Goal: Information Seeking & Learning: Check status

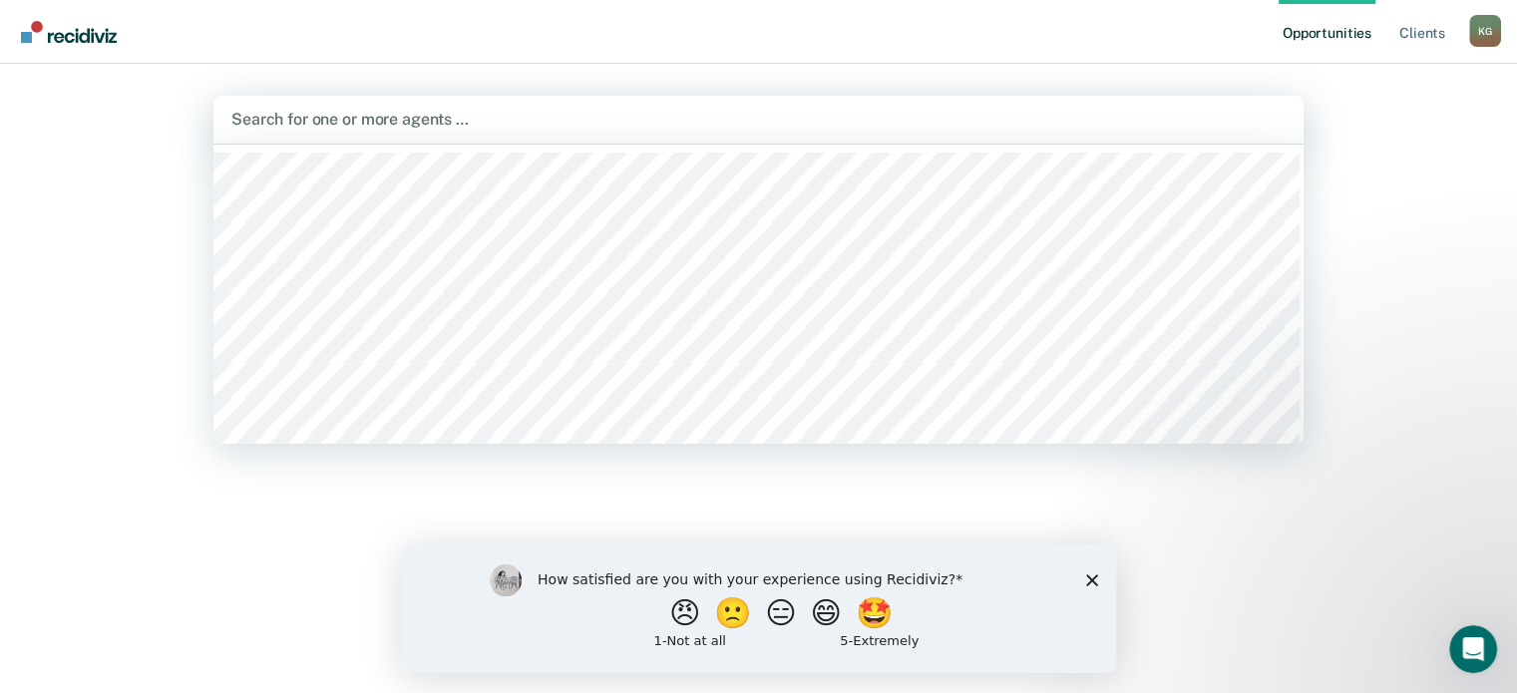
click at [351, 119] on div at bounding box center [758, 119] width 1054 height 23
click at [339, 121] on div at bounding box center [758, 119] width 1054 height 23
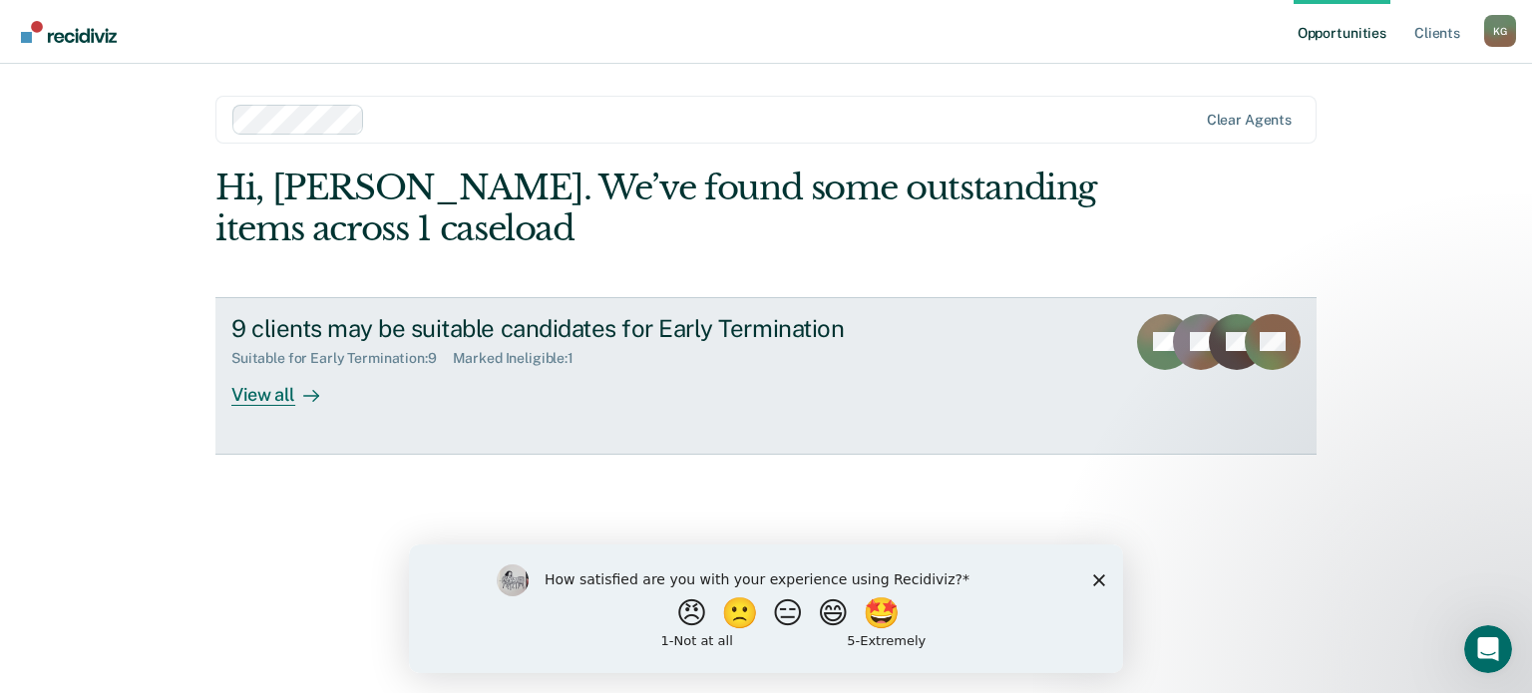
click at [260, 402] on div "View all" at bounding box center [287, 386] width 112 height 39
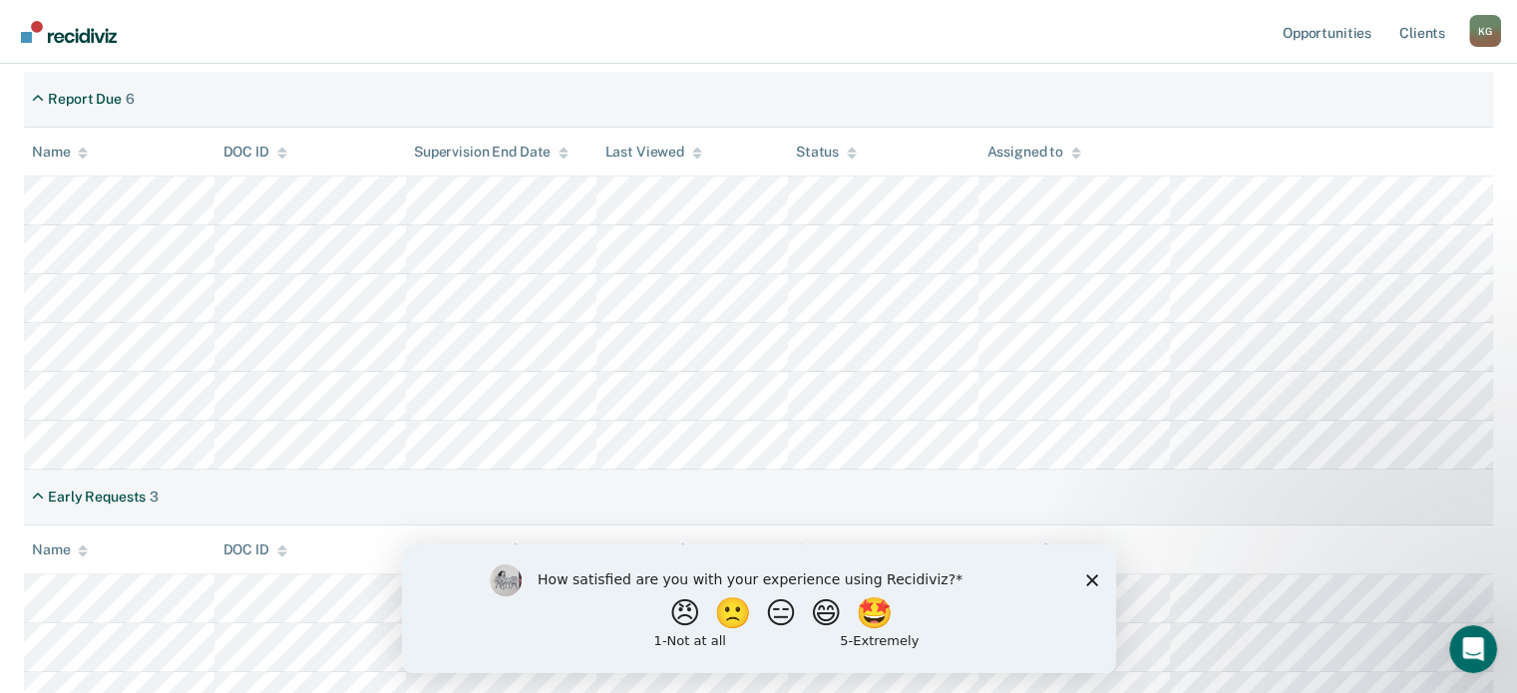
scroll to position [413, 0]
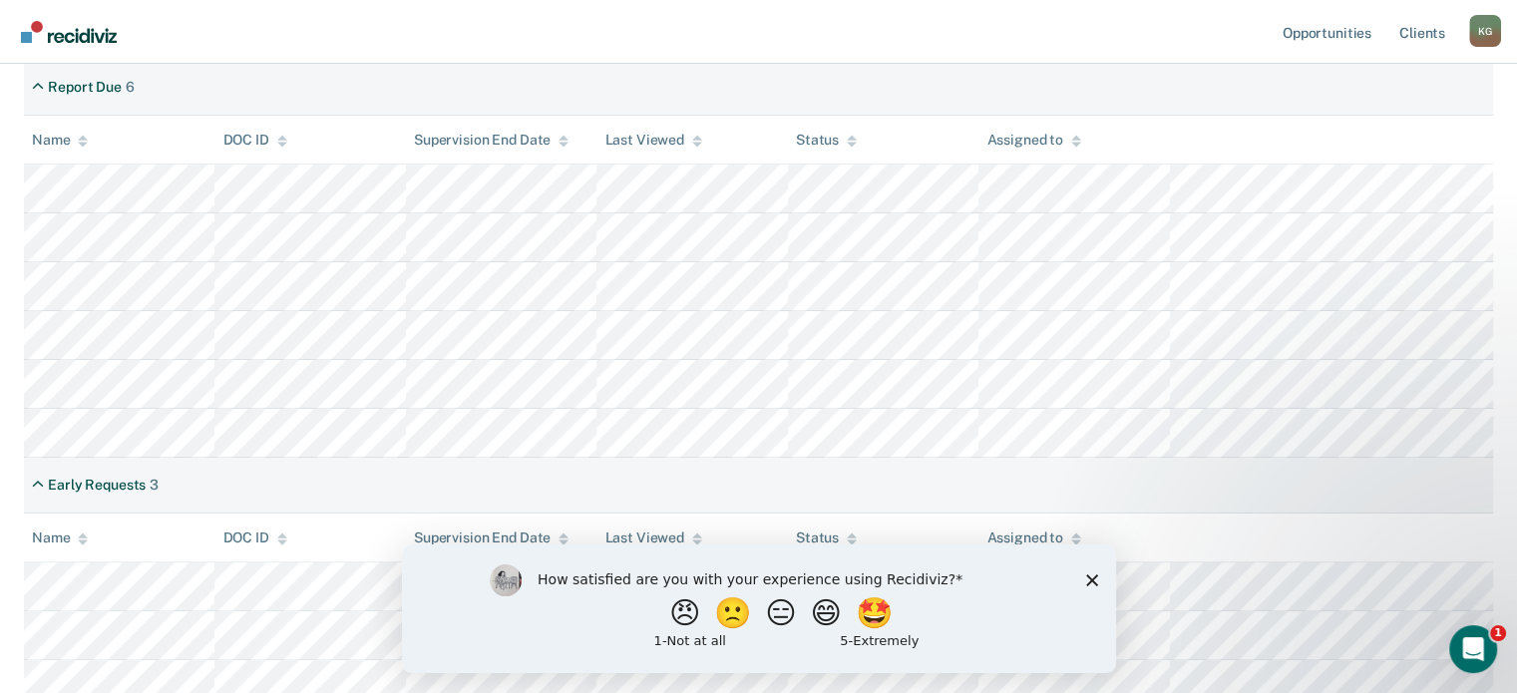
click at [1087, 583] on polygon "Close survey" at bounding box center [1091, 580] width 12 height 12
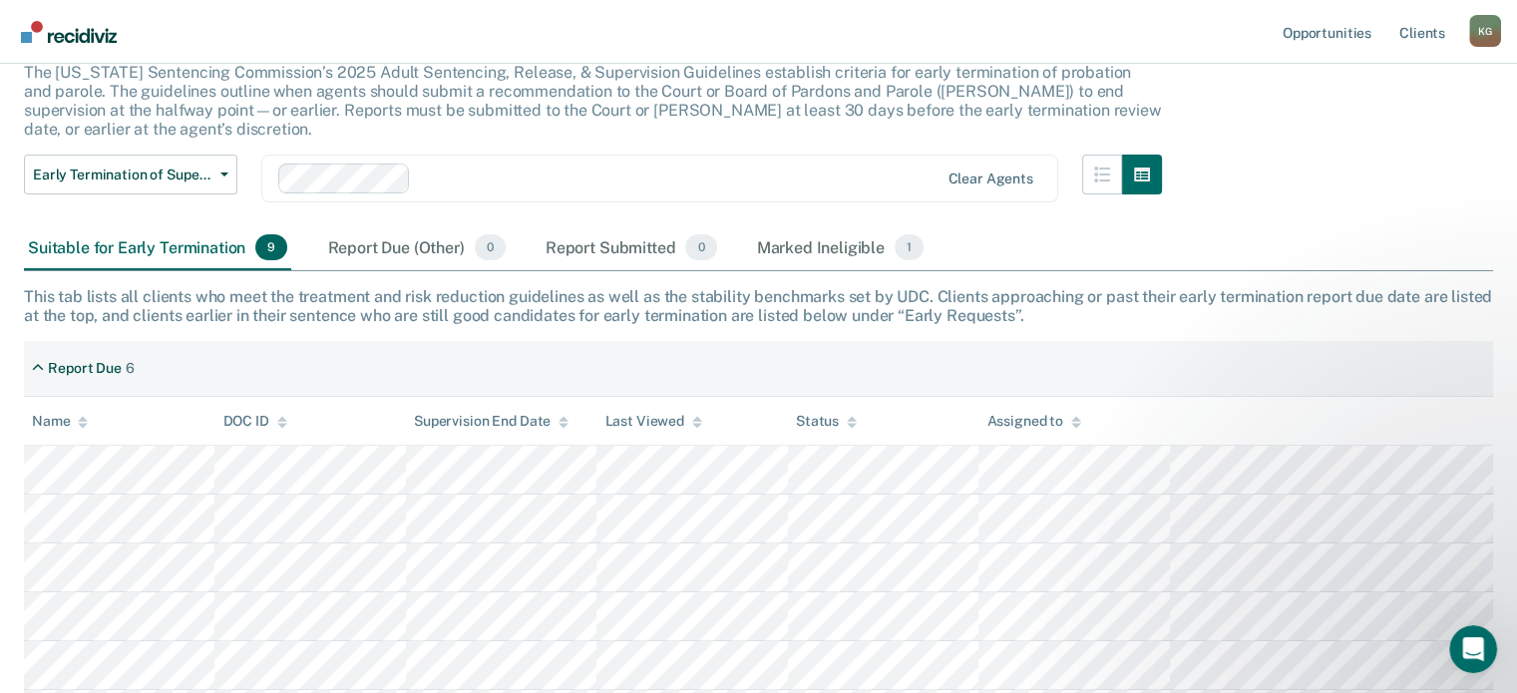
scroll to position [0, 0]
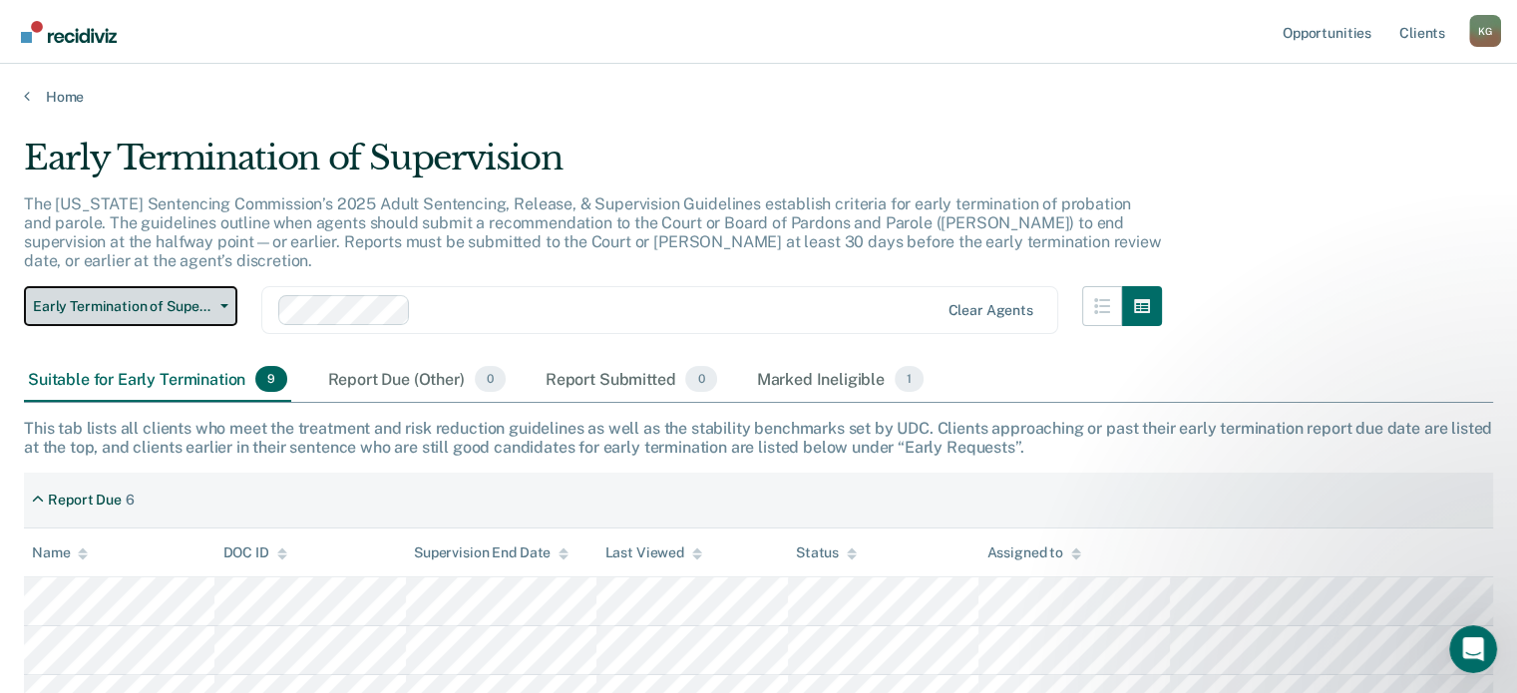
click at [227, 304] on icon "button" at bounding box center [224, 306] width 8 height 4
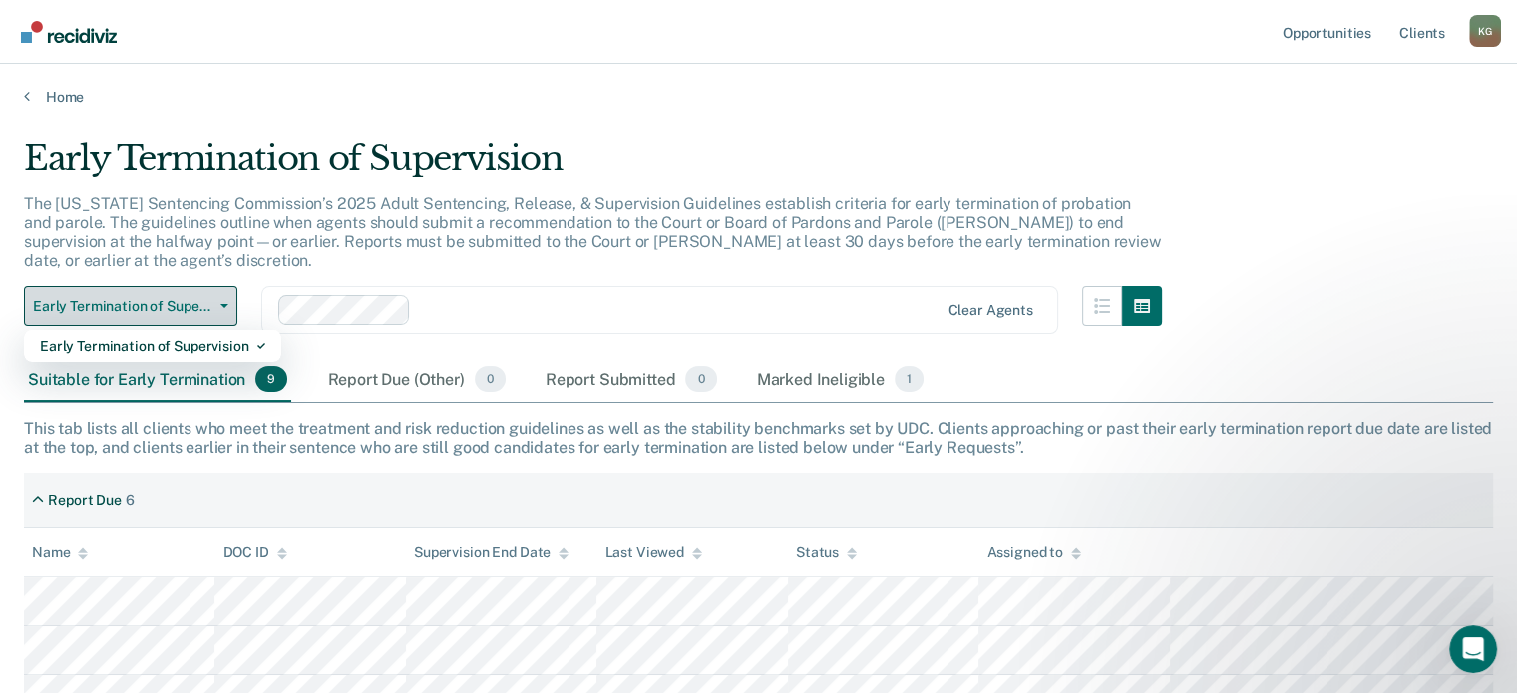
click at [227, 304] on icon "button" at bounding box center [224, 306] width 8 height 4
